Goal: Information Seeking & Learning: Learn about a topic

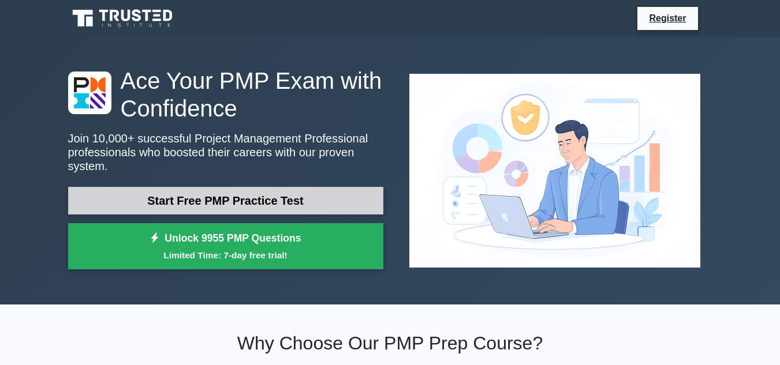
click at [270, 199] on link "Start Free PMP Practice Test" at bounding box center [225, 201] width 315 height 28
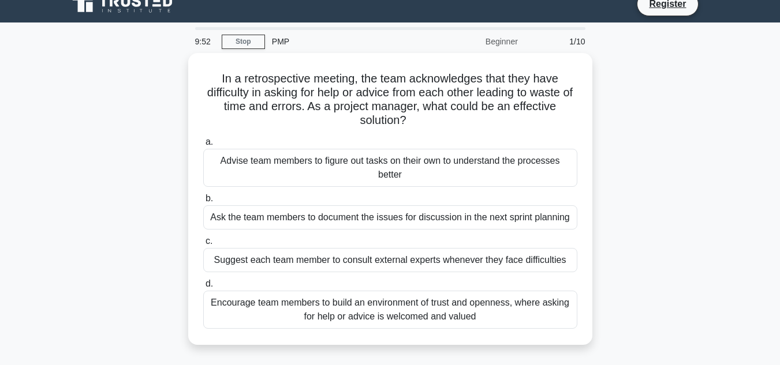
scroll to position [12, 0]
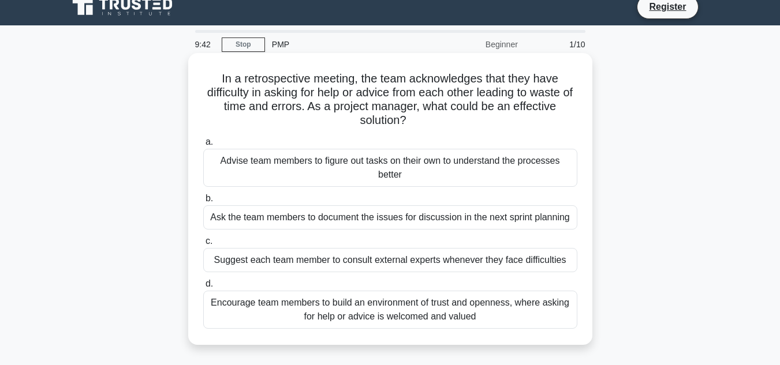
click at [383, 181] on div "Advise team members to figure out tasks on their own to understand the processe…" at bounding box center [390, 168] width 374 height 38
click at [203, 146] on input "a. Advise team members to figure out tasks on their own to understand the proce…" at bounding box center [203, 143] width 0 height 8
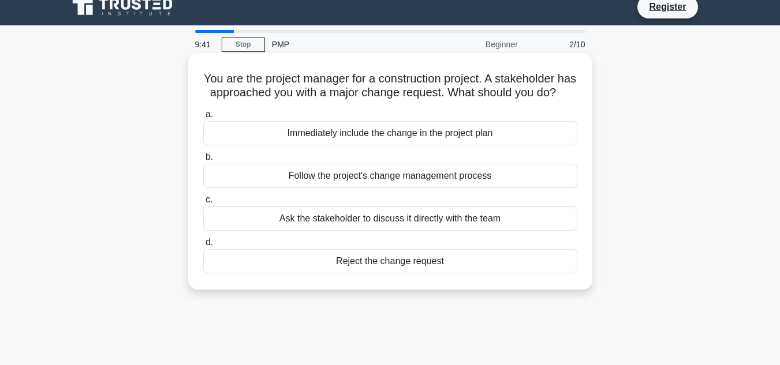
scroll to position [0, 0]
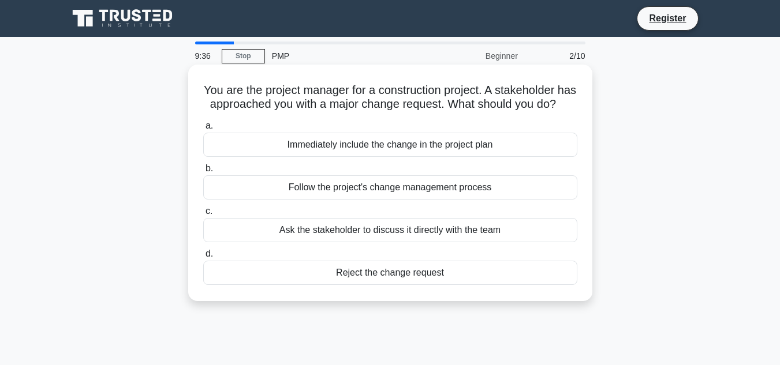
click at [440, 157] on div "Immediately include the change in the project plan" at bounding box center [390, 145] width 374 height 24
click at [203, 130] on input "a. Immediately include the change in the project plan" at bounding box center [203, 126] width 0 height 8
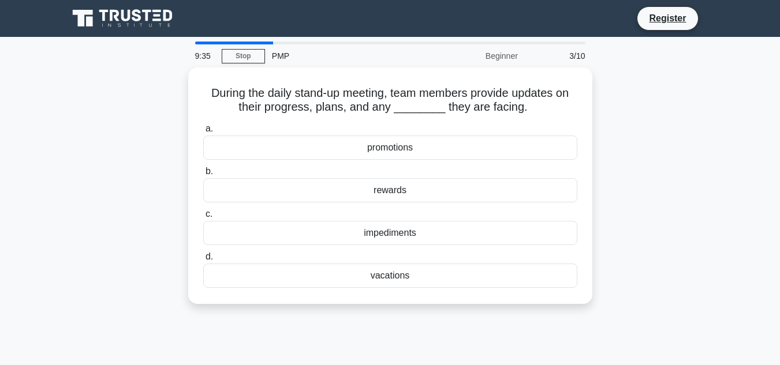
click at [440, 165] on label "b. rewards" at bounding box center [390, 184] width 374 height 38
click at [203, 168] on input "b. rewards" at bounding box center [203, 172] width 0 height 8
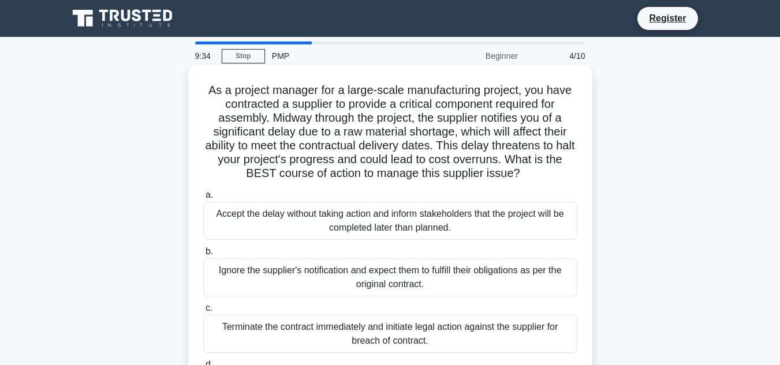
drag, startPoint x: 440, startPoint y: 162, endPoint x: 439, endPoint y: 222, distance: 59.5
click at [439, 222] on div "As a project manager for a large-scale manufacturing project, you have contract…" at bounding box center [390, 252] width 395 height 366
click at [439, 222] on div "Accept the delay without taking action and inform stakeholders that the project…" at bounding box center [390, 221] width 374 height 38
click at [203, 199] on input "a. Accept the delay without taking action and inform stakeholders that the proj…" at bounding box center [203, 196] width 0 height 8
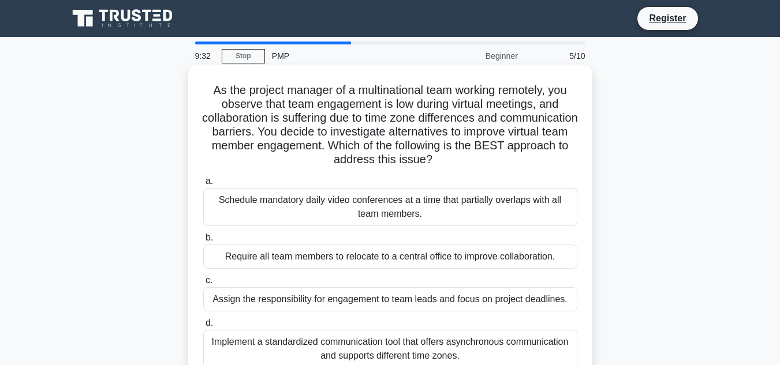
click at [438, 210] on div "Schedule mandatory daily video conferences at a time that partially overlaps wi…" at bounding box center [390, 207] width 374 height 38
click at [203, 185] on input "a. Schedule mandatory daily video conferences at a time that partially overlaps…" at bounding box center [203, 182] width 0 height 8
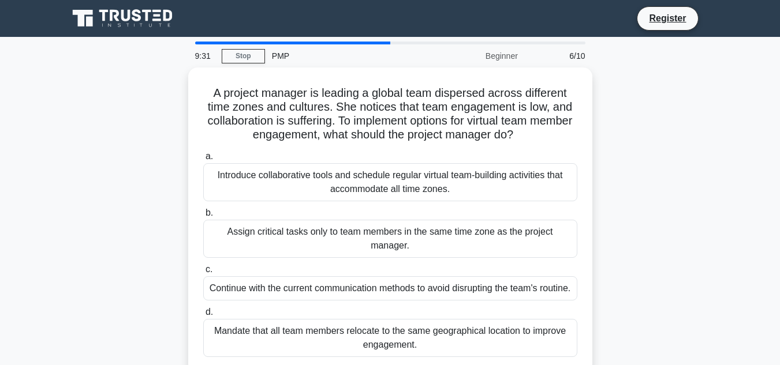
click at [438, 210] on label "b. Assign critical tasks only to team members in the same time zone as the proj…" at bounding box center [390, 232] width 374 height 52
click at [203, 210] on input "b. Assign critical tasks only to team members in the same time zone as the proj…" at bounding box center [203, 214] width 0 height 8
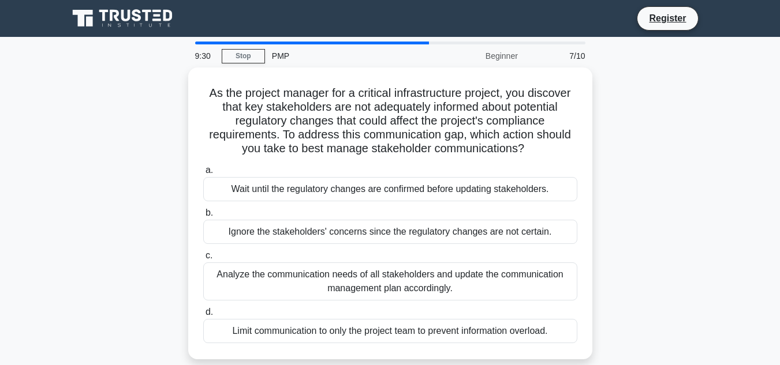
click at [438, 210] on label "b. Ignore the stakeholders' concerns since the regulatory changes are not certa…" at bounding box center [390, 225] width 374 height 38
click at [203, 210] on input "b. Ignore the stakeholders' concerns since the regulatory changes are not certa…" at bounding box center [203, 214] width 0 height 8
